Goal: Check status

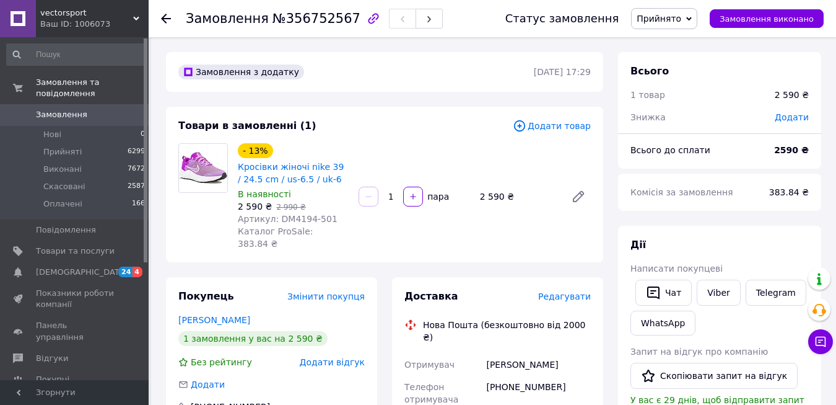
scroll to position [372, 0]
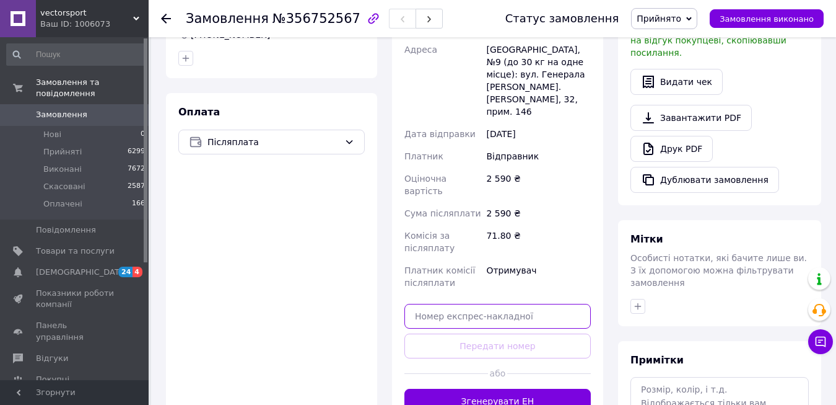
click at [424, 304] on input "text" at bounding box center [498, 316] width 186 height 25
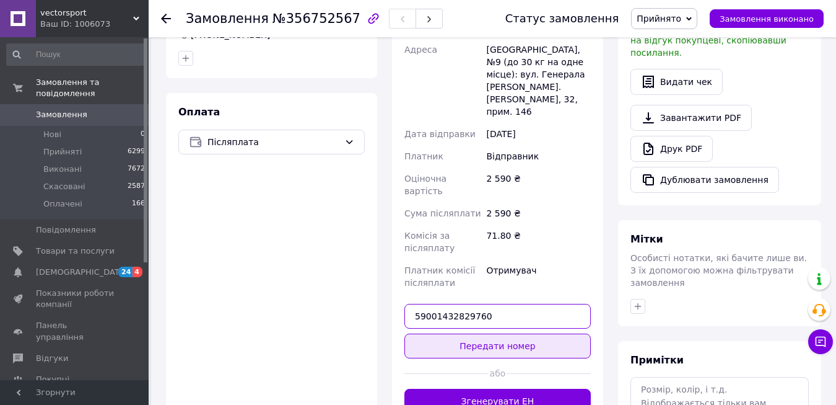
type input "59001432829760"
click at [511, 333] on button "Передати номер" at bounding box center [498, 345] width 186 height 25
